Goal: Submit feedback/report problem: Submit feedback/report problem

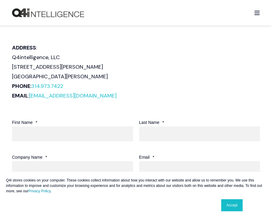
scroll to position [300, 0]
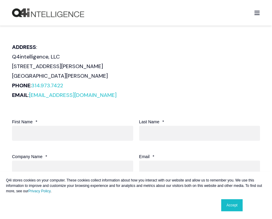
click at [231, 207] on link "Accept" at bounding box center [231, 205] width 21 height 12
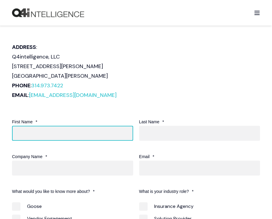
drag, startPoint x: 113, startPoint y: 133, endPoint x: 114, endPoint y: 141, distance: 8.5
click at [113, 133] on input "First Name *" at bounding box center [72, 133] width 121 height 15
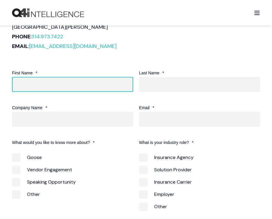
scroll to position [350, 0]
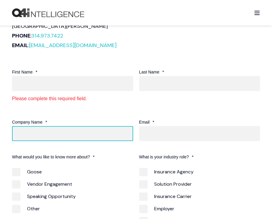
drag, startPoint x: 65, startPoint y: 119, endPoint x: 78, endPoint y: 124, distance: 14.4
click at [65, 119] on div "Company Name *" at bounding box center [75, 129] width 127 height 23
type input "Get Dandy"
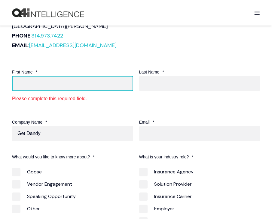
type input "[PERSON_NAME]"
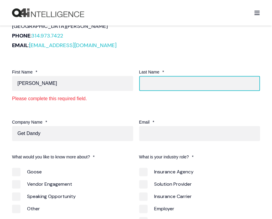
type input "[PERSON_NAME]"
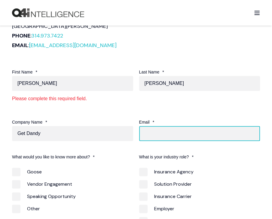
type input "[EMAIL_ADDRESS][DOMAIN_NAME]"
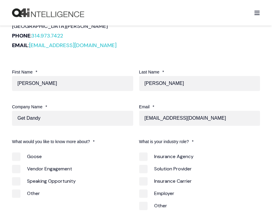
click at [37, 196] on span "Other" at bounding box center [26, 193] width 28 height 8
checkbox input "true"
click at [152, 206] on span "Other" at bounding box center [153, 206] width 28 height 8
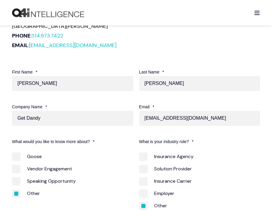
checkbox input "true"
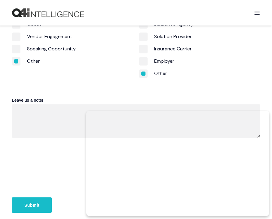
scroll to position [550, 0]
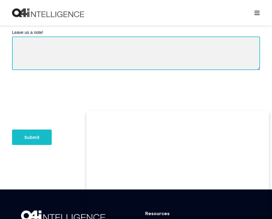
click at [67, 64] on textarea "Leave us a note!" at bounding box center [136, 53] width 248 height 34
paste textarea "Hi Q4Intelligence, Llc, Q4Intelligence, Llc is missing calls, ranking low in se…"
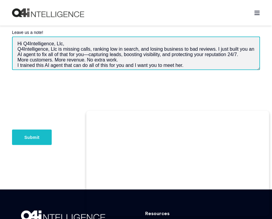
scroll to position [65, 0]
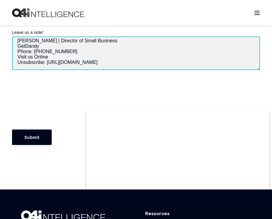
type textarea "Hi Q4Intelligence, Llc, Q4Intelligence, Llc is missing calls, ranking low in se…"
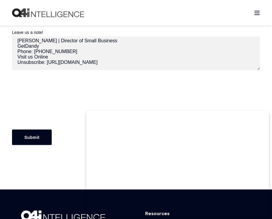
click at [41, 139] on input "Submit" at bounding box center [32, 137] width 40 height 16
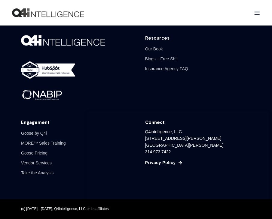
scroll to position [454, 0]
